Goal: Task Accomplishment & Management: Use online tool/utility

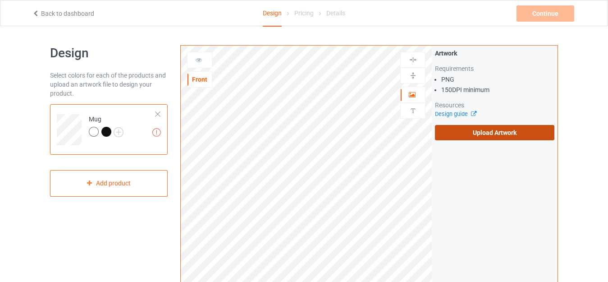
click at [471, 139] on label "Upload Artwork" at bounding box center [494, 132] width 119 height 15
click at [0, 0] on input "Upload Artwork" at bounding box center [0, 0] width 0 height 0
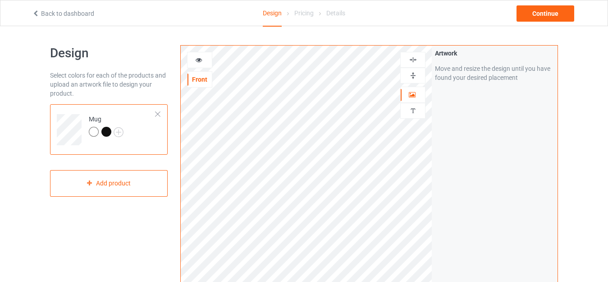
click at [412, 74] on img at bounding box center [413, 75] width 9 height 9
click at [415, 59] on img at bounding box center [413, 59] width 9 height 9
click at [412, 77] on img at bounding box center [413, 75] width 9 height 9
click at [541, 12] on div "Continue" at bounding box center [546, 13] width 58 height 16
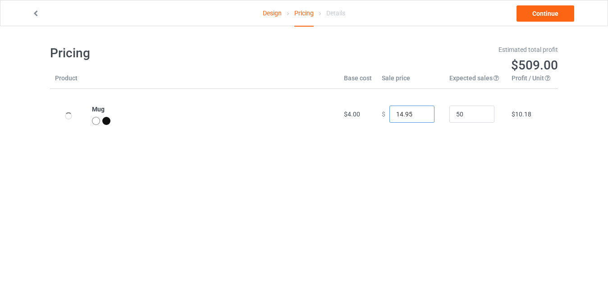
click at [407, 115] on input "14.95" at bounding box center [411, 113] width 45 height 17
click at [394, 116] on input "0.00" at bounding box center [411, 113] width 45 height 17
type input "25.99"
click at [421, 142] on div "Pricing Estimated total profit $1,022.50 Product Base cost Sale price Expected …" at bounding box center [304, 92] width 508 height 132
click at [551, 13] on link "Continue" at bounding box center [546, 13] width 58 height 16
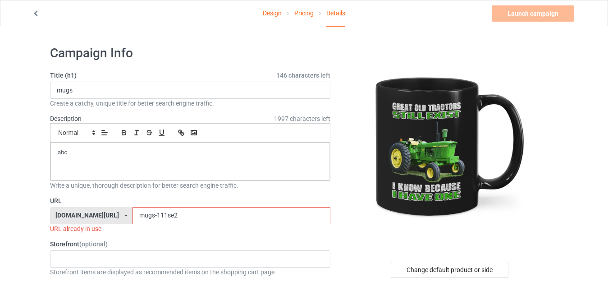
click at [159, 215] on input "mugs-111se2" at bounding box center [231, 215] width 197 height 17
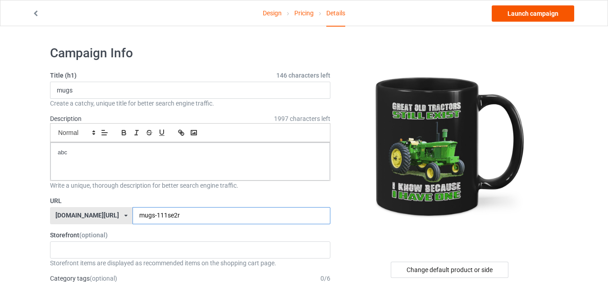
type input "mugs-111se2r"
click at [517, 15] on link "Launch campaign" at bounding box center [533, 13] width 82 height 16
